Goal: Task Accomplishment & Management: Manage account settings

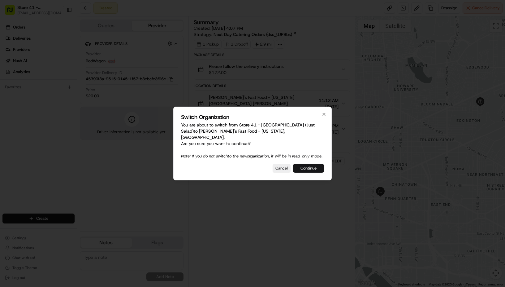
click at [308, 169] on button "Continue" at bounding box center [308, 168] width 31 height 9
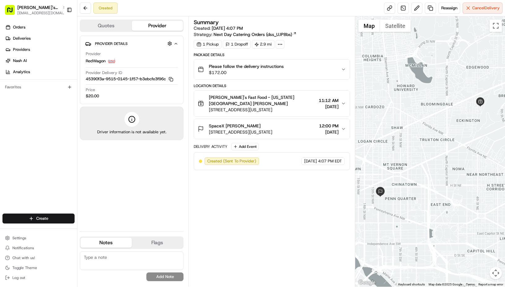
click at [343, 71] on icon "button" at bounding box center [343, 69] width 5 height 5
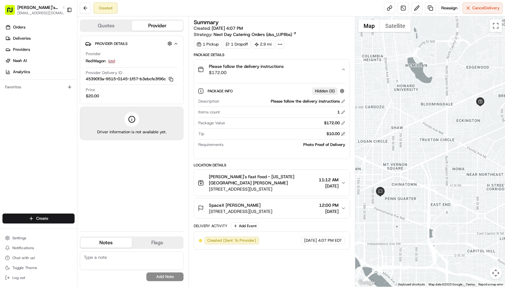
click at [342, 134] on button at bounding box center [343, 134] width 4 height 4
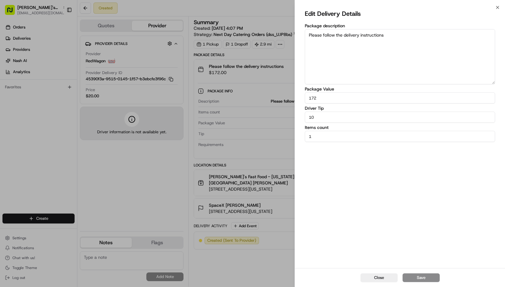
click at [325, 118] on input "10" at bounding box center [400, 116] width 190 height 11
type input "1"
type input "15"
click at [427, 279] on button "Save" at bounding box center [421, 277] width 37 height 9
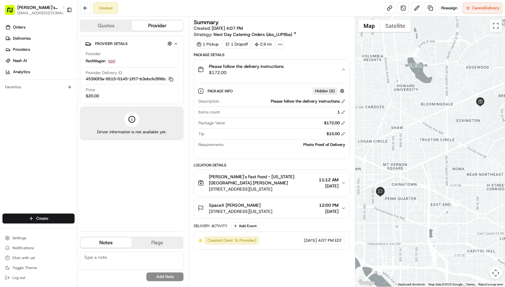
click at [348, 67] on button "Please follow the delivery instructions $172.00" at bounding box center [272, 69] width 156 height 20
